Goal: Task Accomplishment & Management: Use online tool/utility

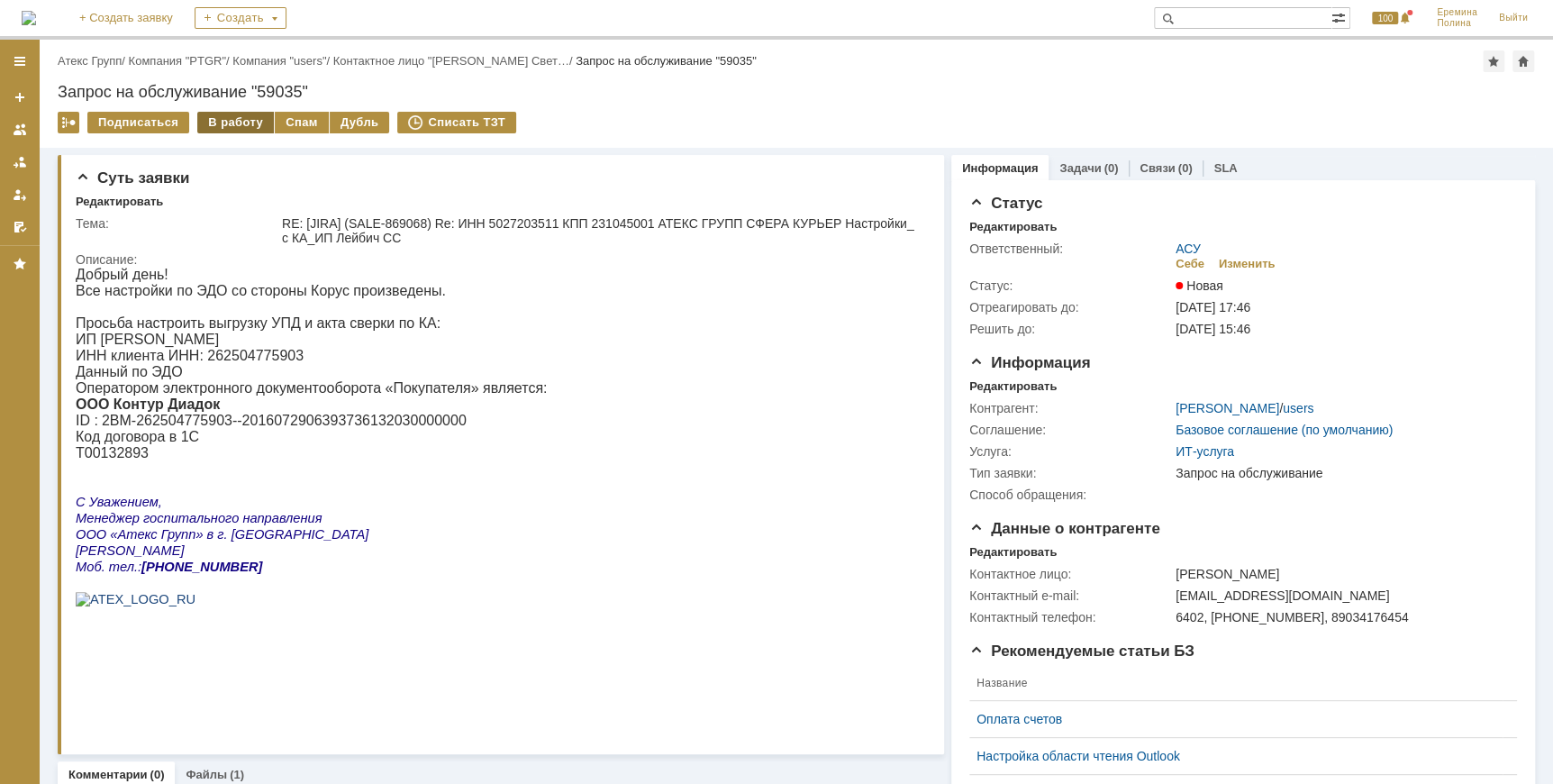
click at [236, 131] on div "В работу" at bounding box center [236, 122] width 77 height 22
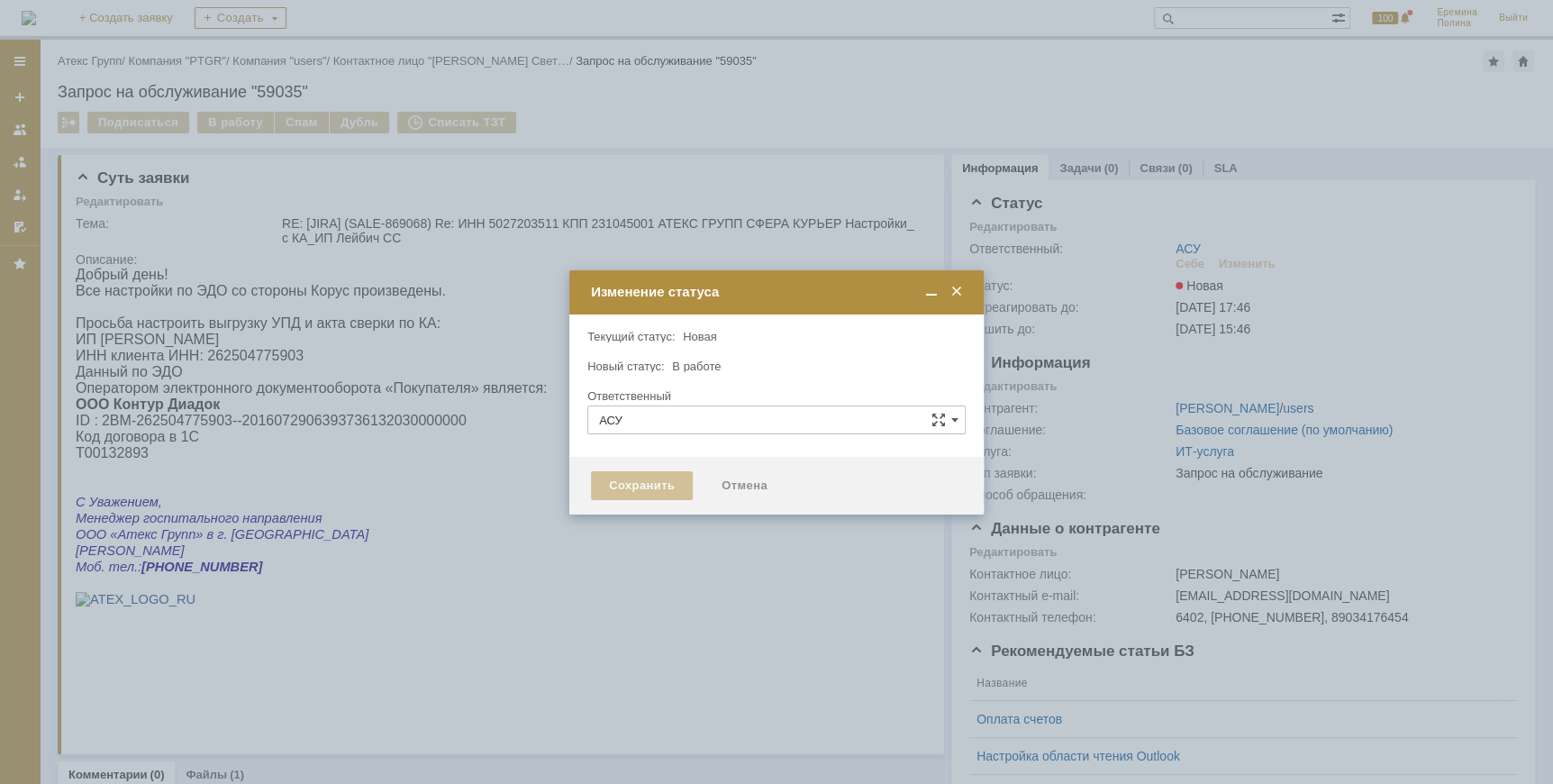
type input "[PERSON_NAME]"
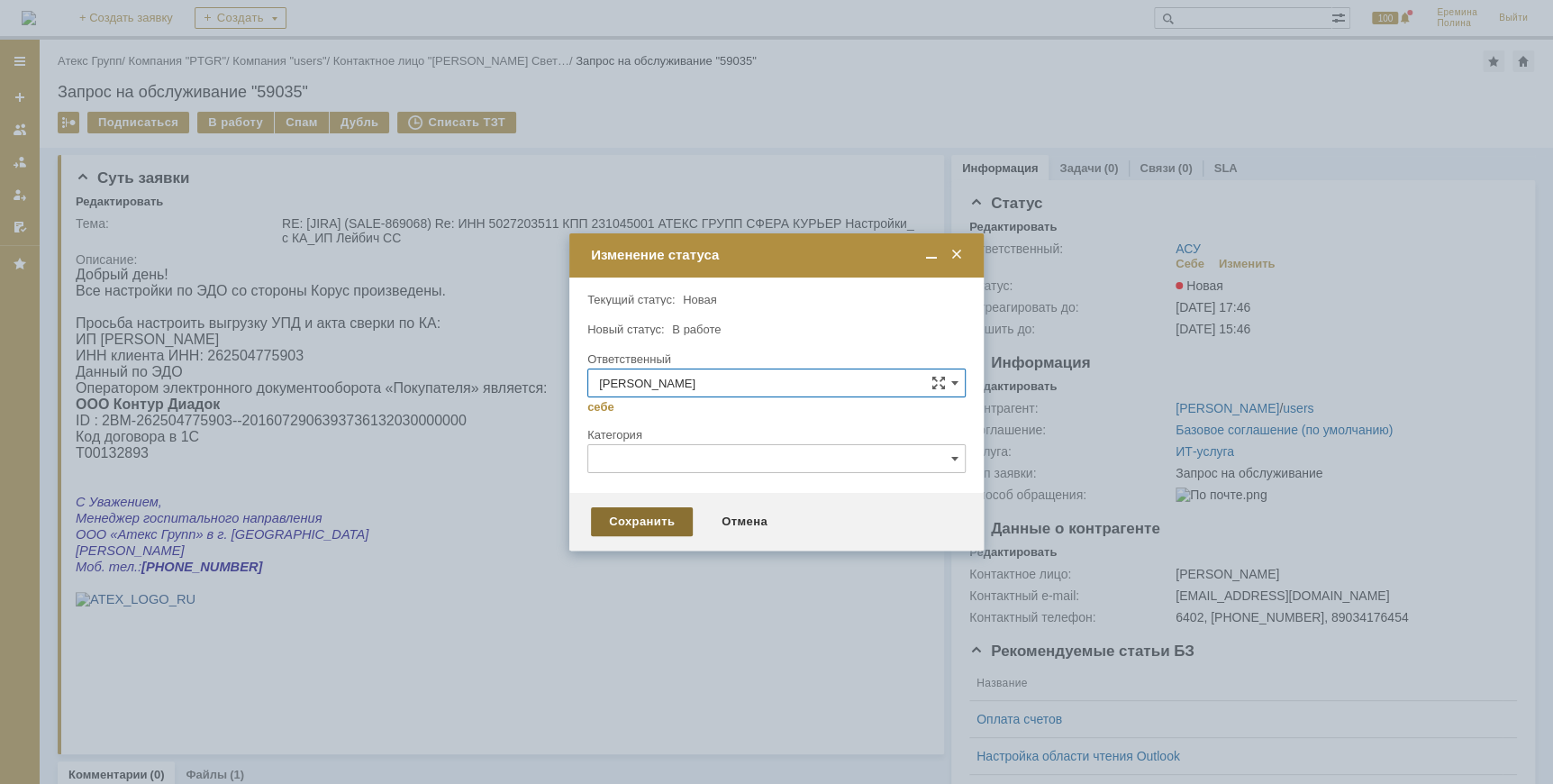
click at [658, 520] on div "Сохранить" at bounding box center [641, 521] width 101 height 29
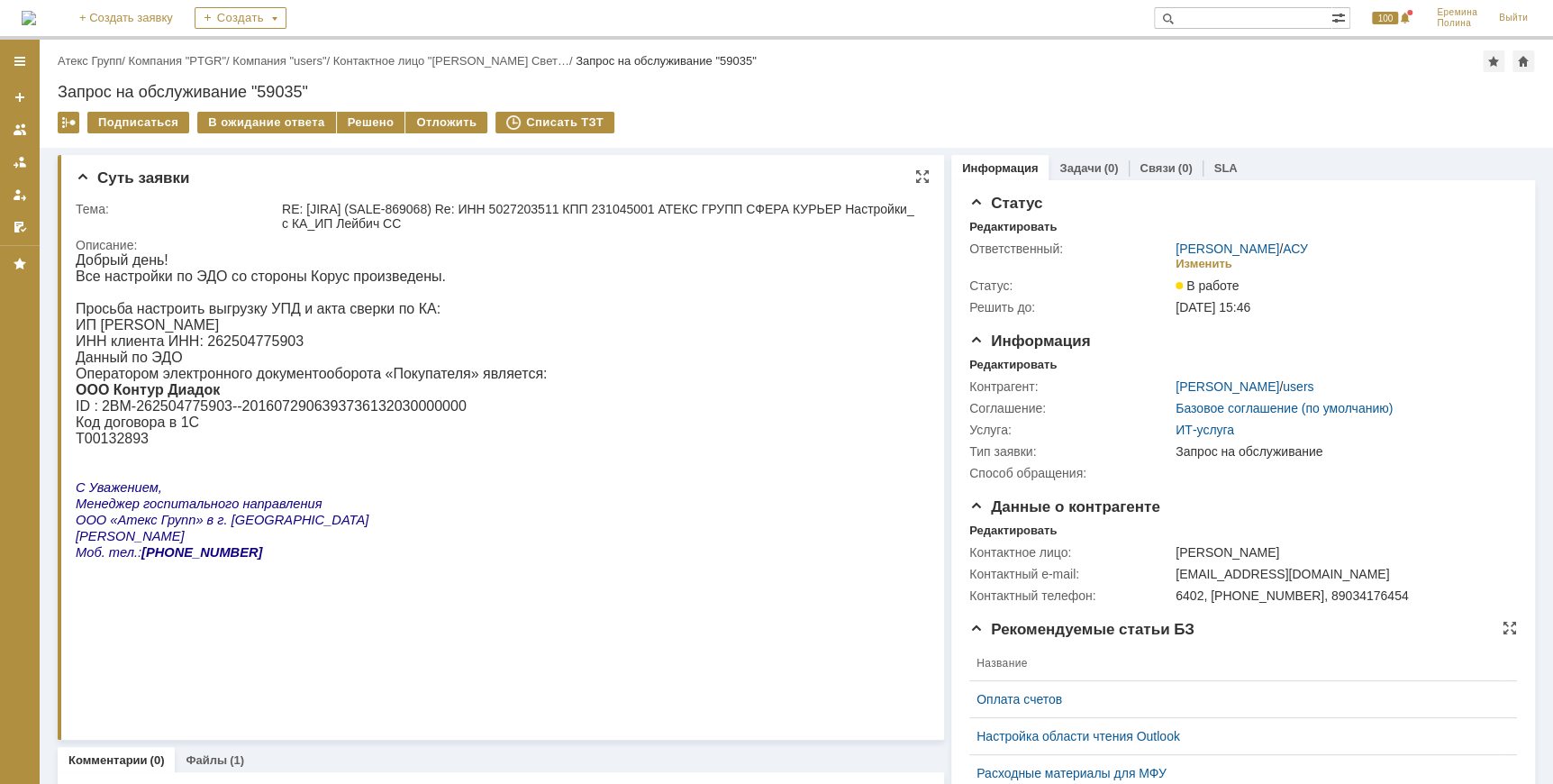
click at [242, 348] on span "ИНН клиента ИНН: 262504775903" at bounding box center [190, 341] width 228 height 15
copy span "262504775903"
drag, startPoint x: 100, startPoint y: 425, endPoint x: 430, endPoint y: 427, distance: 330.0
click at [430, 413] on span "2BM-262504775903--2016072906393736132030000000" at bounding box center [284, 406] width 365 height 15
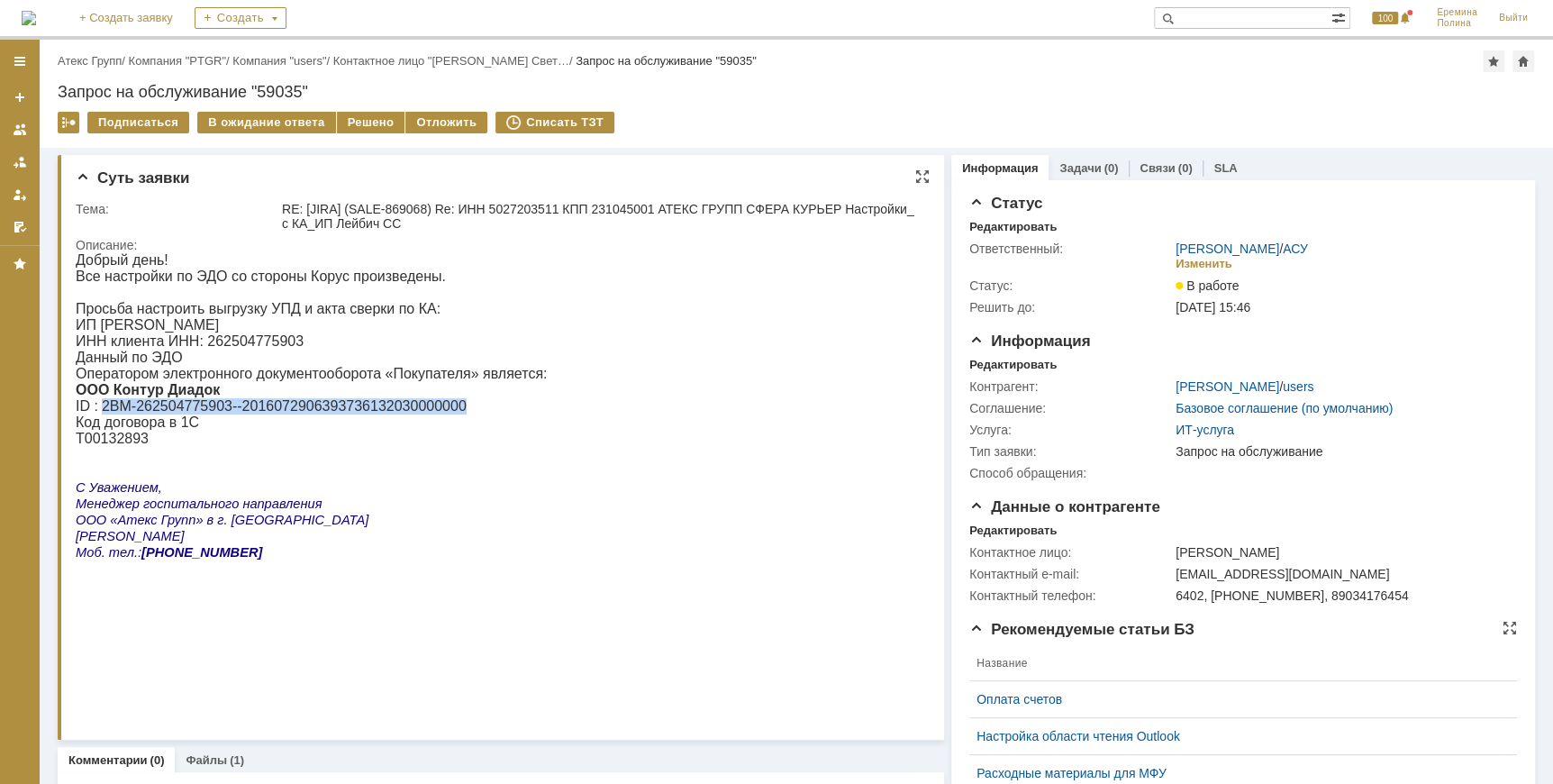
copy span "2BM-262504775903--2016072906393736132030000000"
click at [224, 348] on span "ИНН клиента ИНН: 262504775903" at bounding box center [190, 341] width 228 height 15
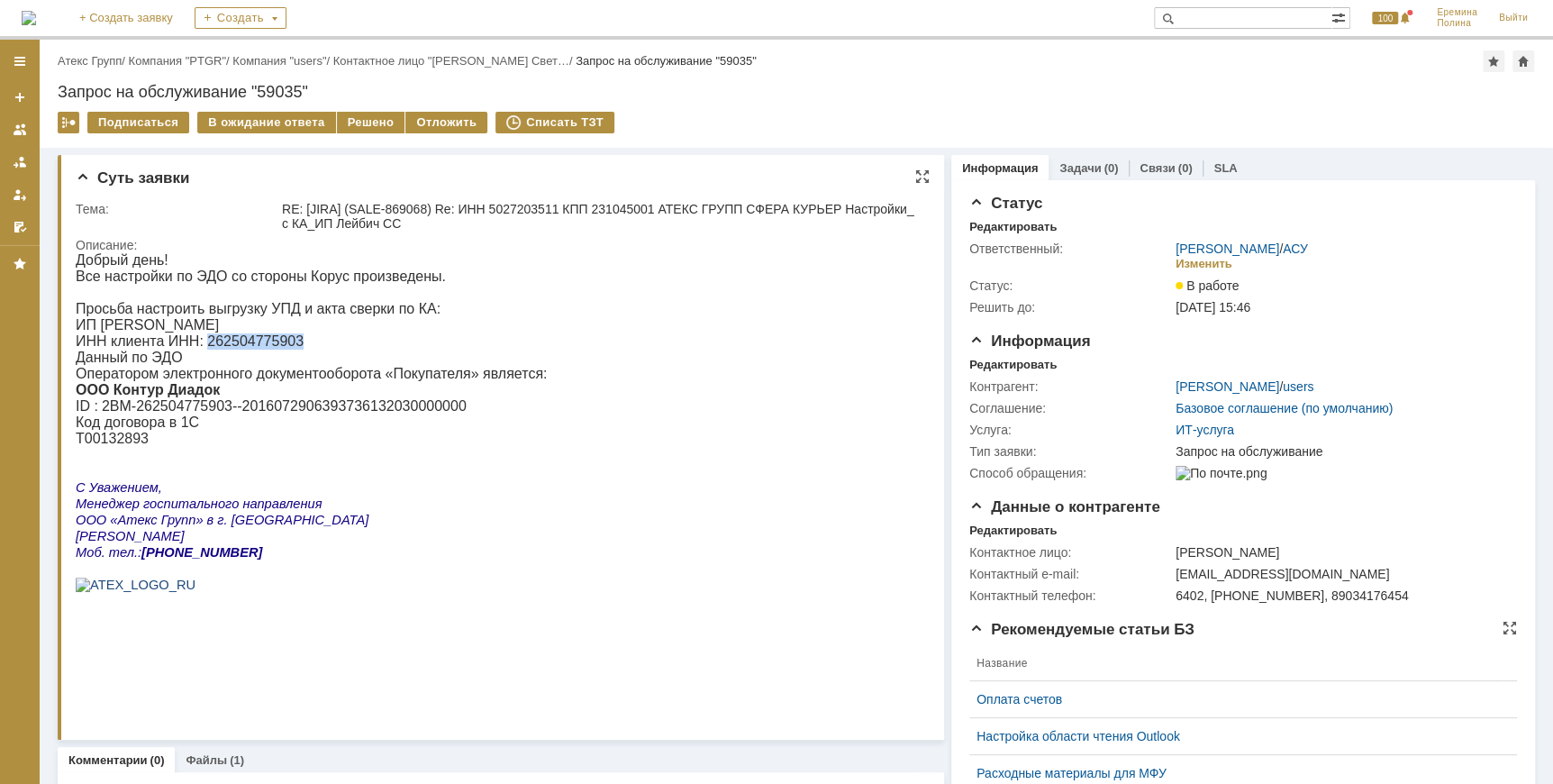
click at [224, 348] on span "ИНН клиента ИНН: 262504775903" at bounding box center [190, 341] width 228 height 15
copy span "262504775903"
click at [238, 348] on span "ИНН клиента ИНН: 262504775903" at bounding box center [190, 341] width 228 height 15
copy span "262504775903"
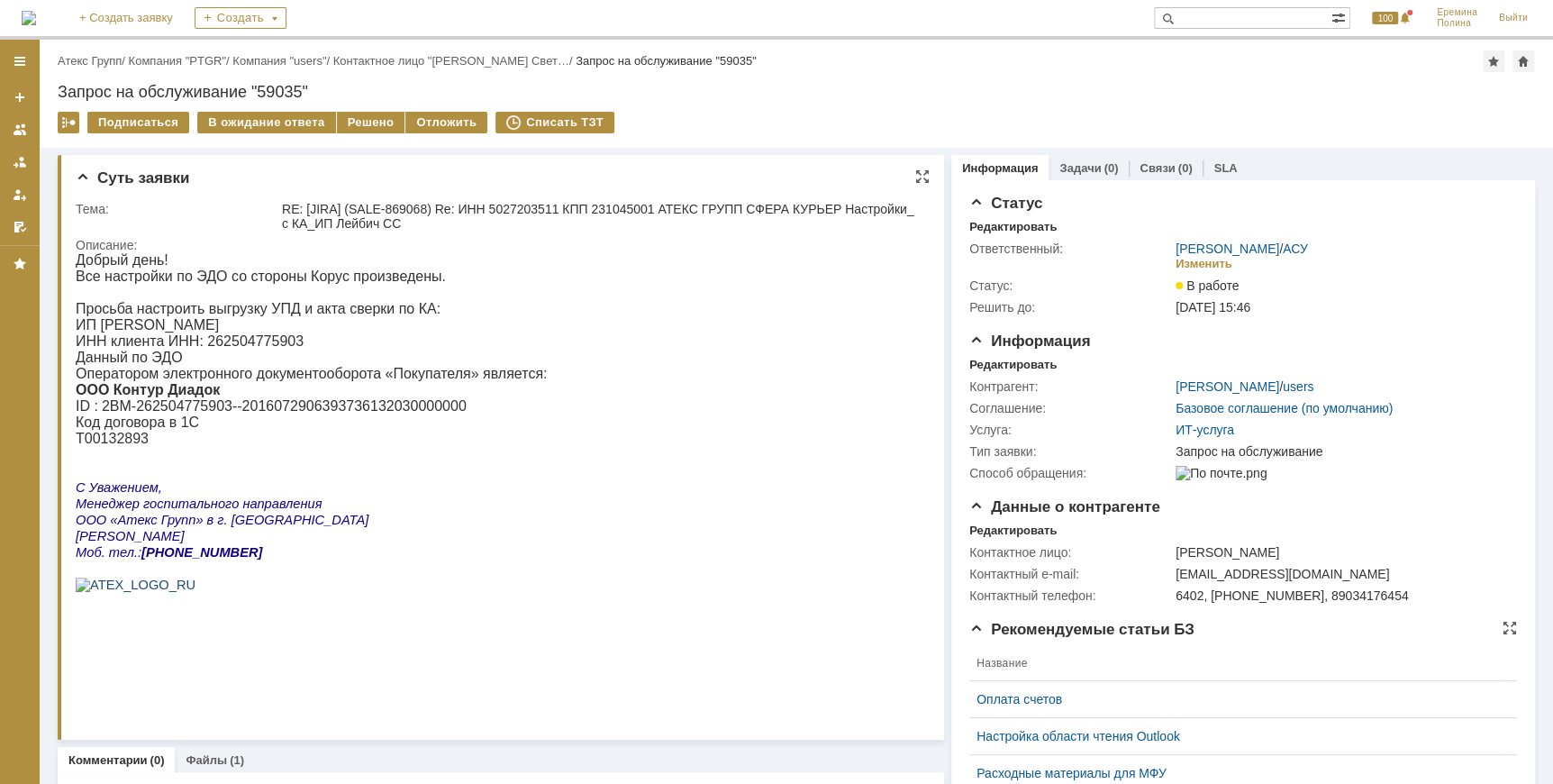
click at [112, 446] on span "Т00132893" at bounding box center [113, 438] width 73 height 15
copy span "Т00132893"
click at [378, 124] on div "Решено" at bounding box center [371, 122] width 69 height 22
